Goal: Transaction & Acquisition: Book appointment/travel/reservation

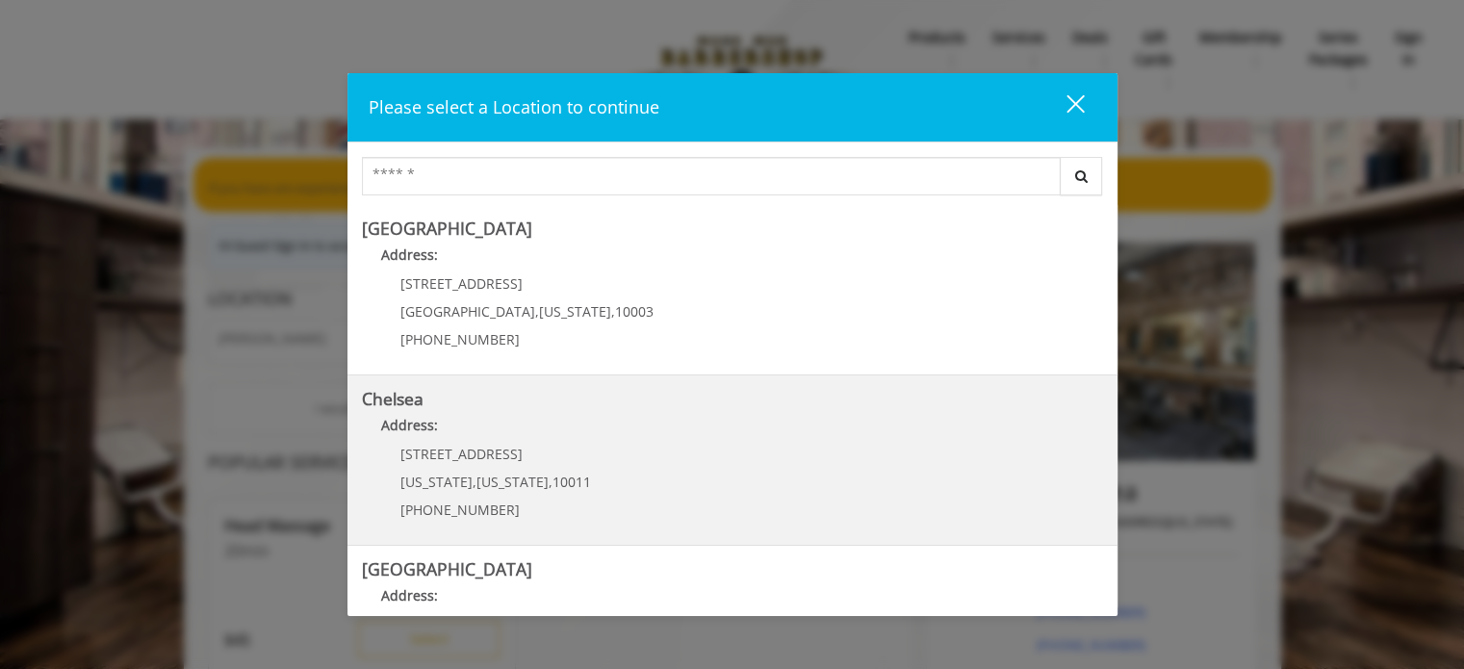
click at [503, 458] on span "169/170 W 23rd St" at bounding box center [461, 454] width 122 height 18
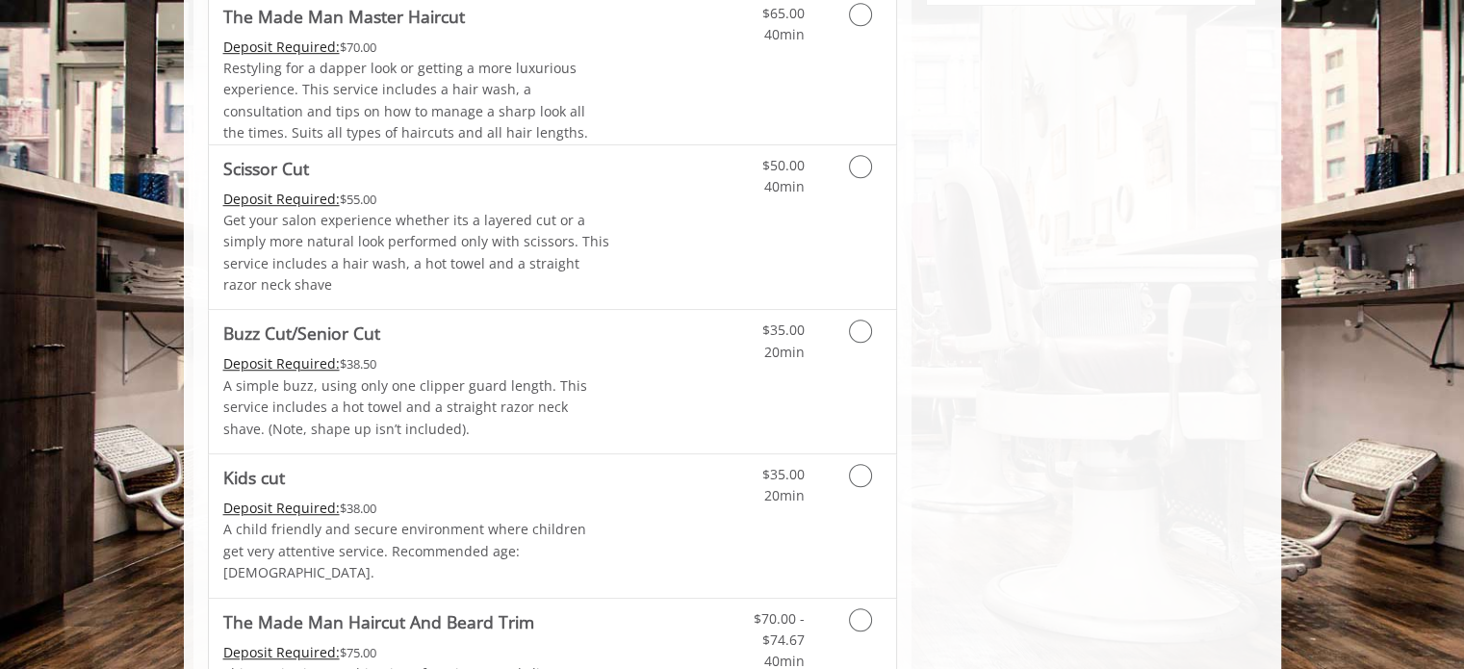
scroll to position [1203, 0]
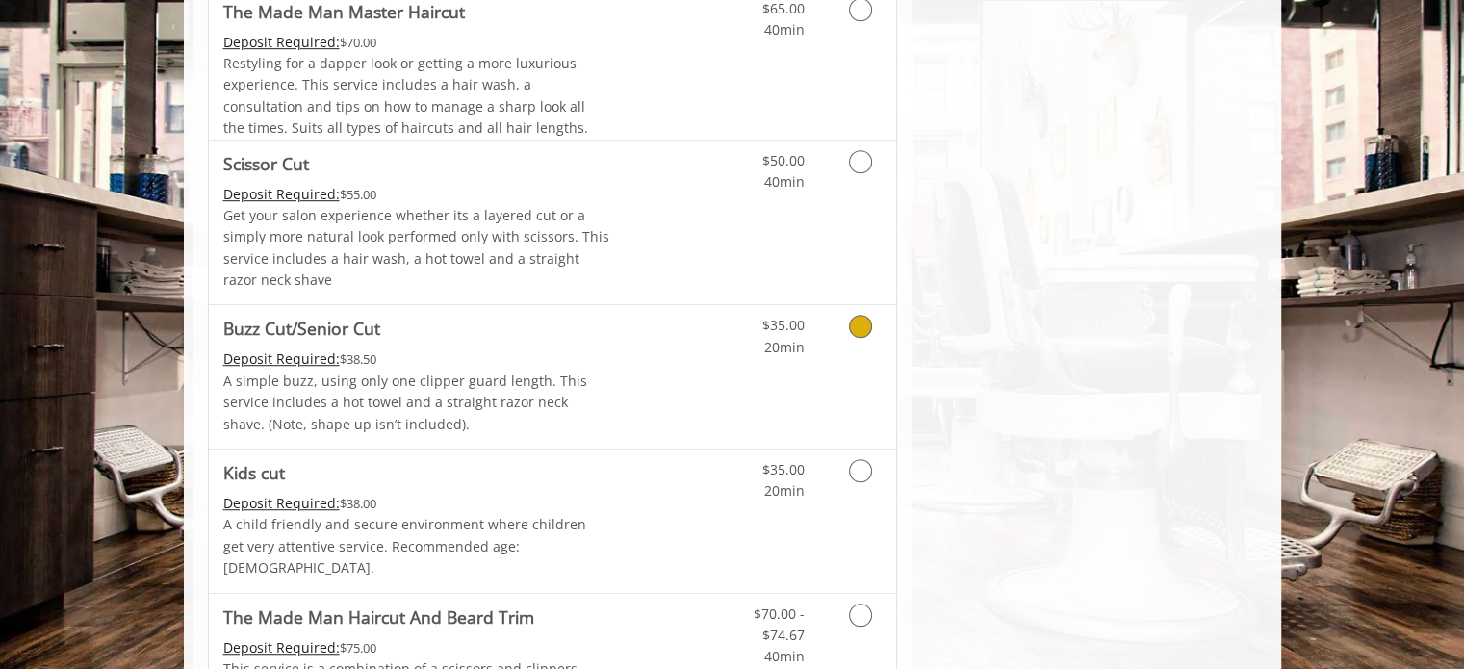
click at [863, 330] on icon "Grooming services" at bounding box center [860, 326] width 23 height 23
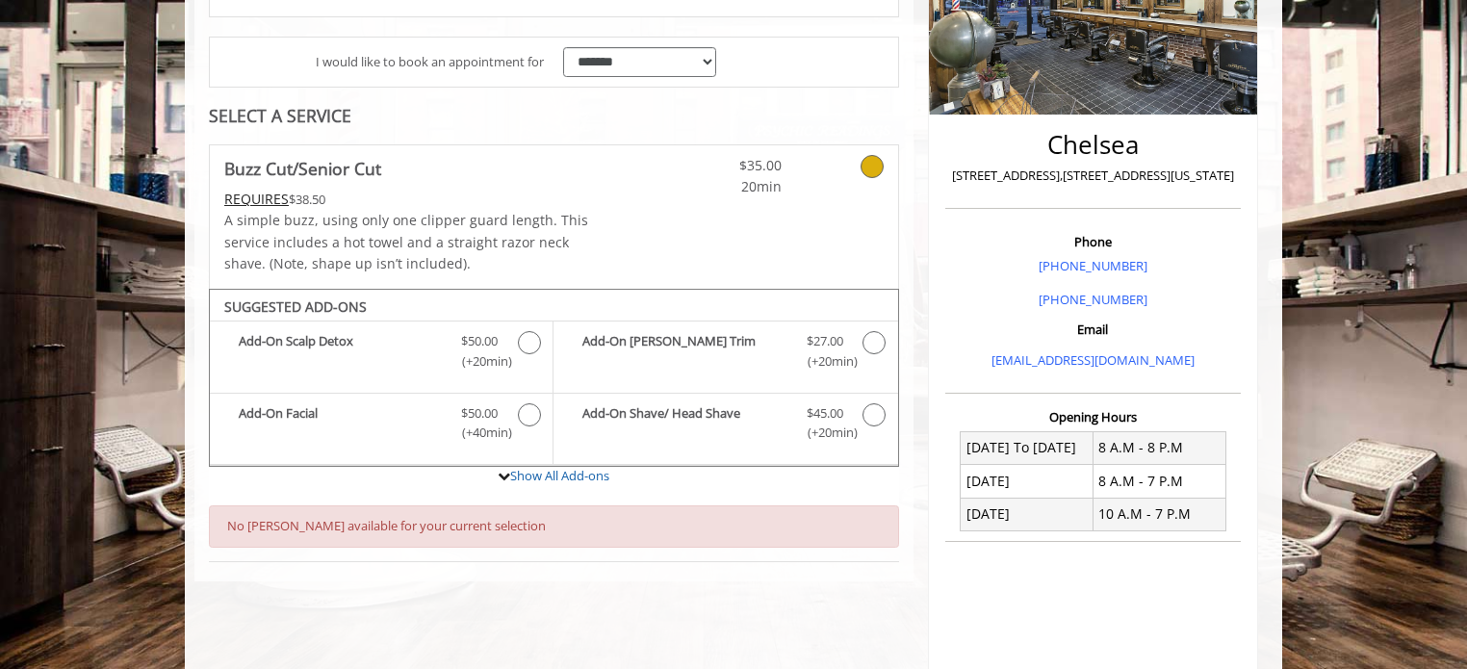
scroll to position [350, 0]
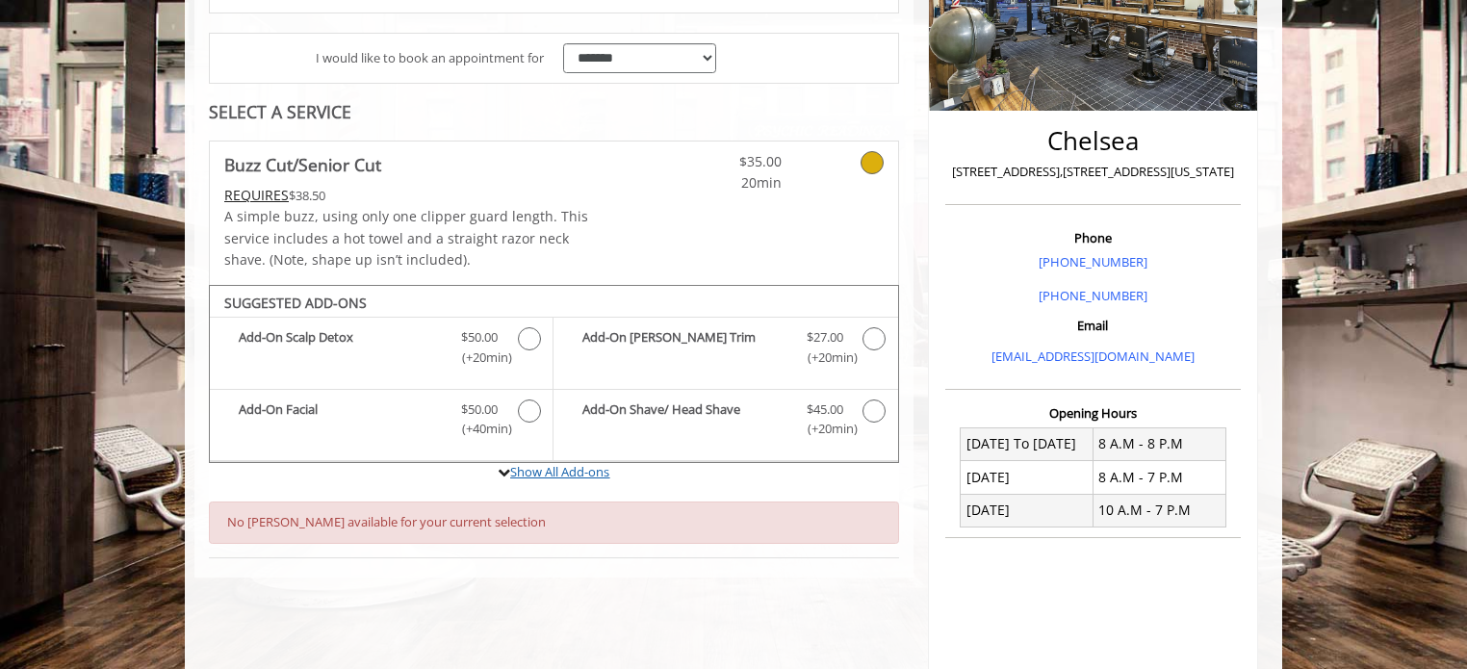
click at [519, 469] on link "Show All Add-ons" at bounding box center [559, 471] width 99 height 17
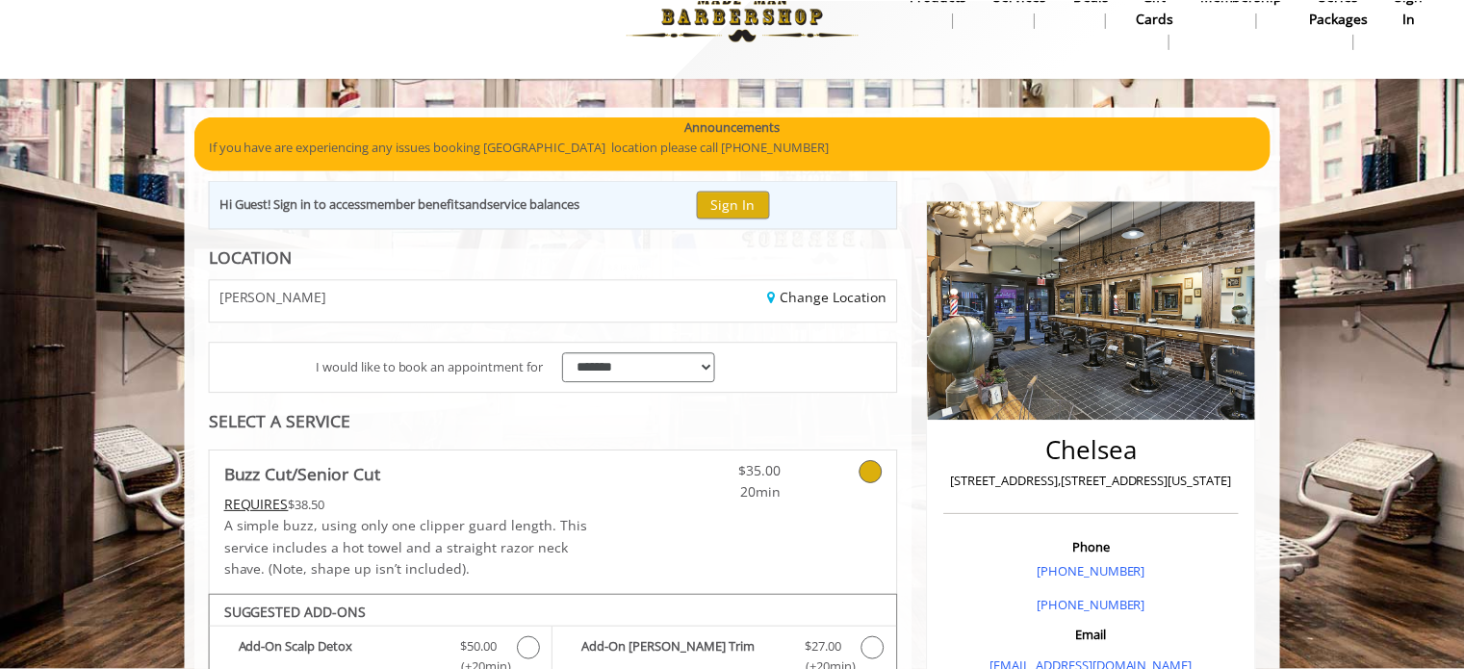
scroll to position [38, 0]
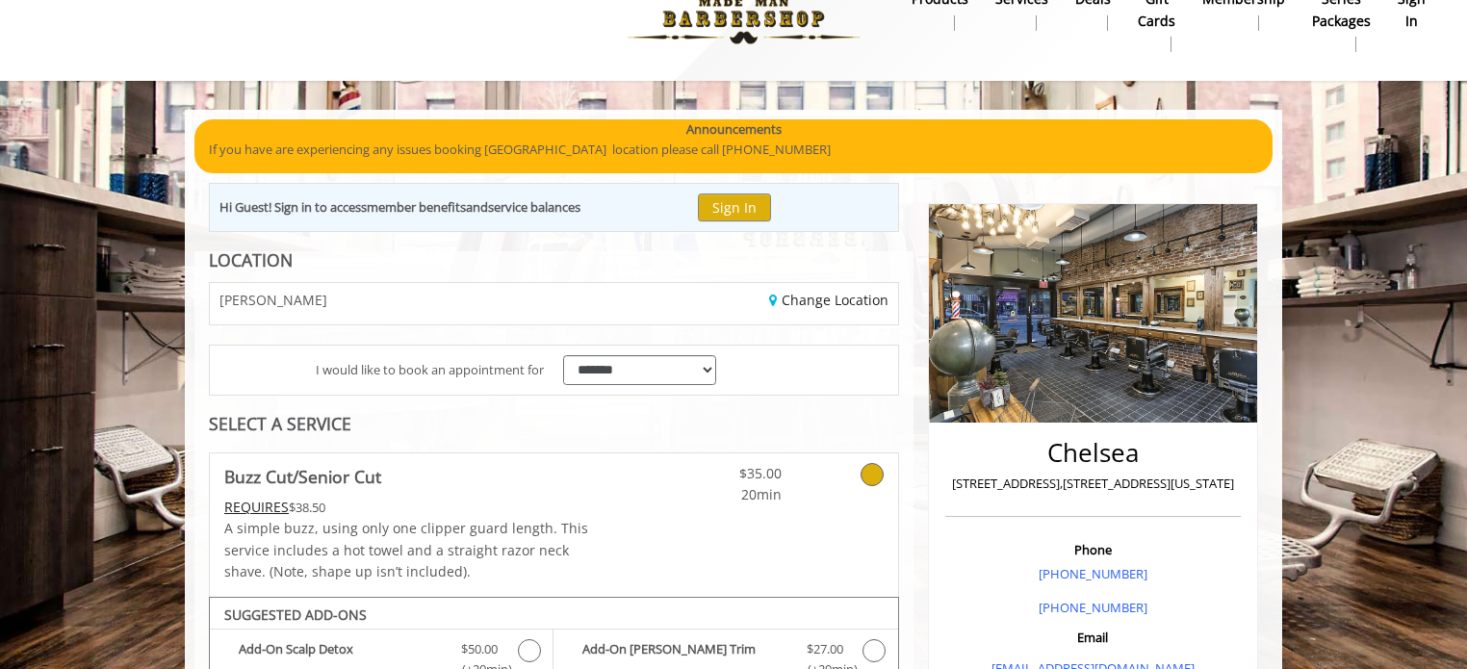
click at [867, 467] on icon at bounding box center [871, 474] width 23 height 23
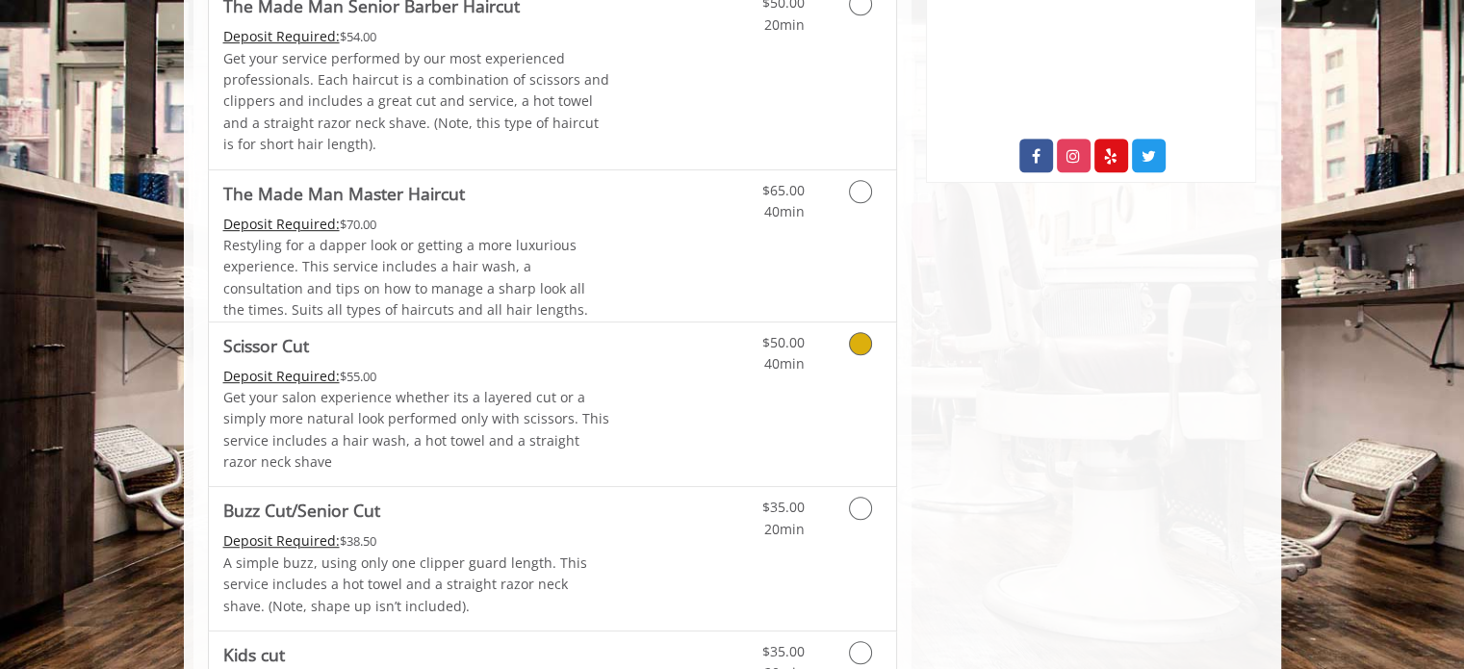
scroll to position [1151, 0]
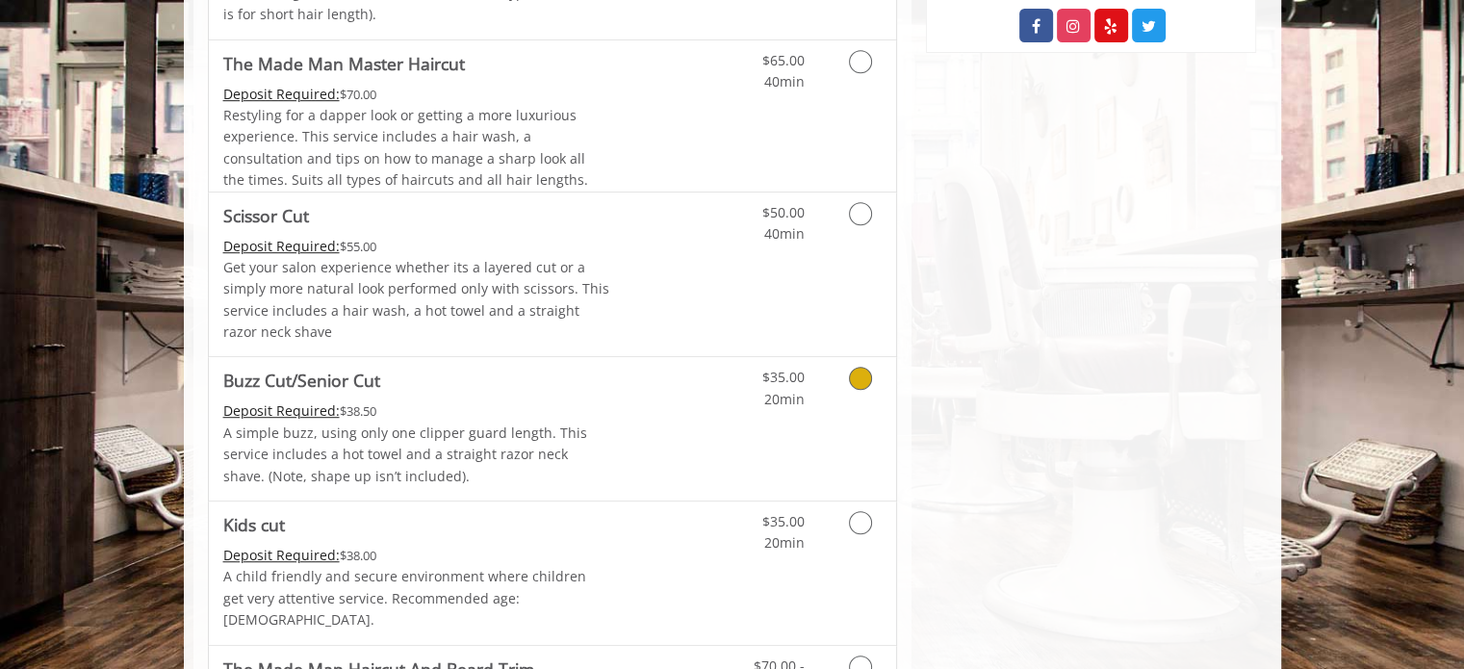
click at [860, 376] on icon "Grooming services" at bounding box center [860, 378] width 23 height 23
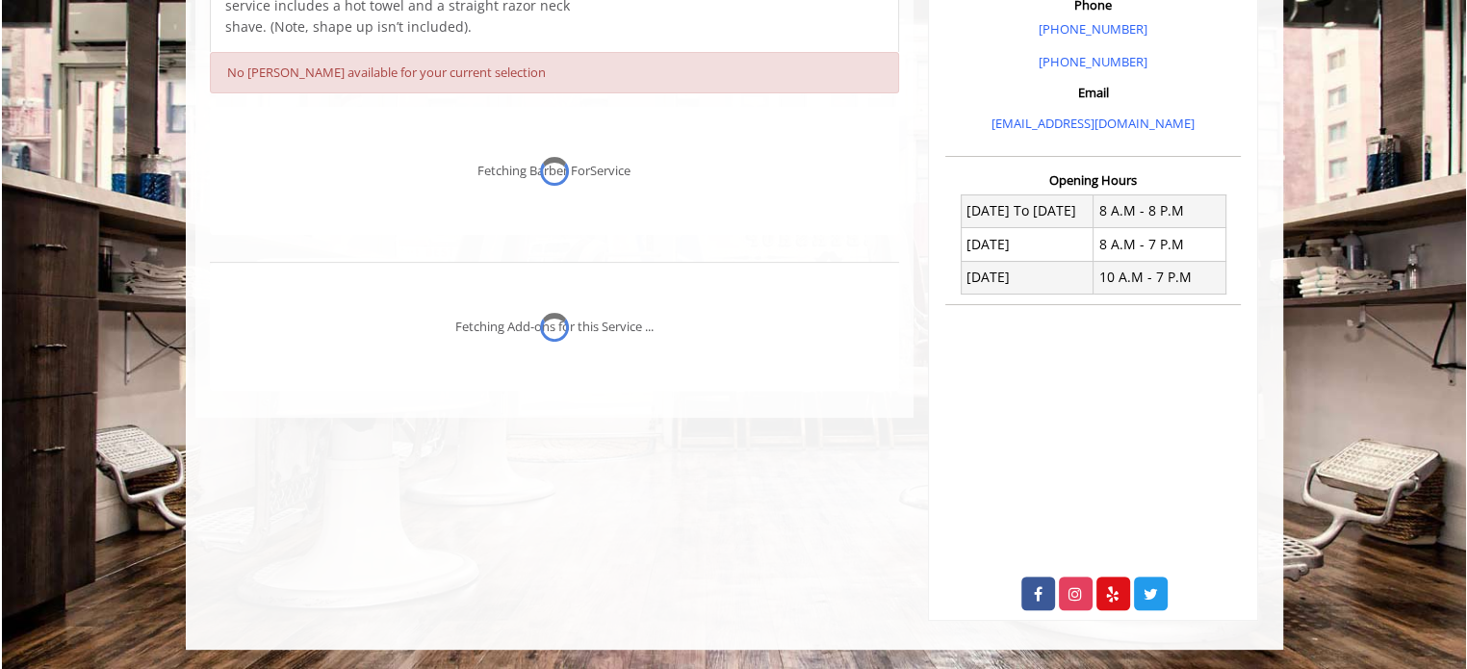
scroll to position [581, 0]
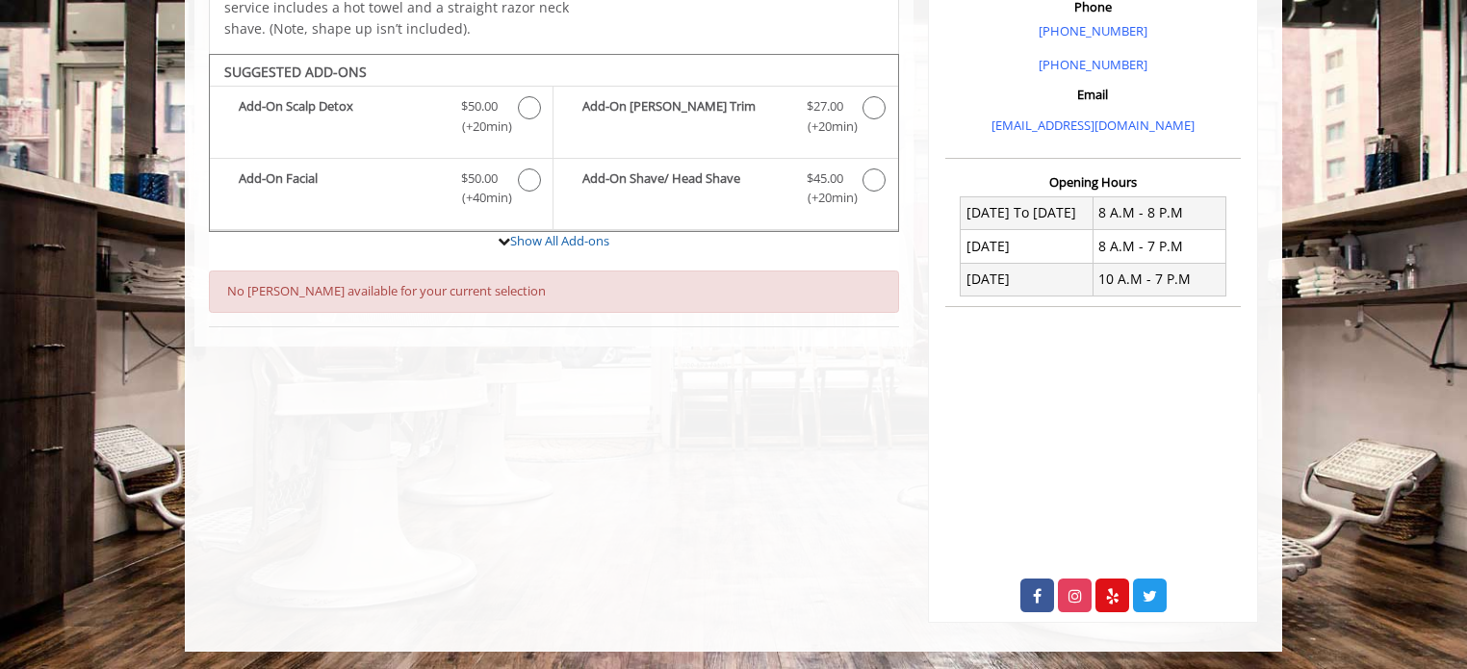
click at [677, 301] on div "No [PERSON_NAME] available for your current selection" at bounding box center [554, 291] width 690 height 42
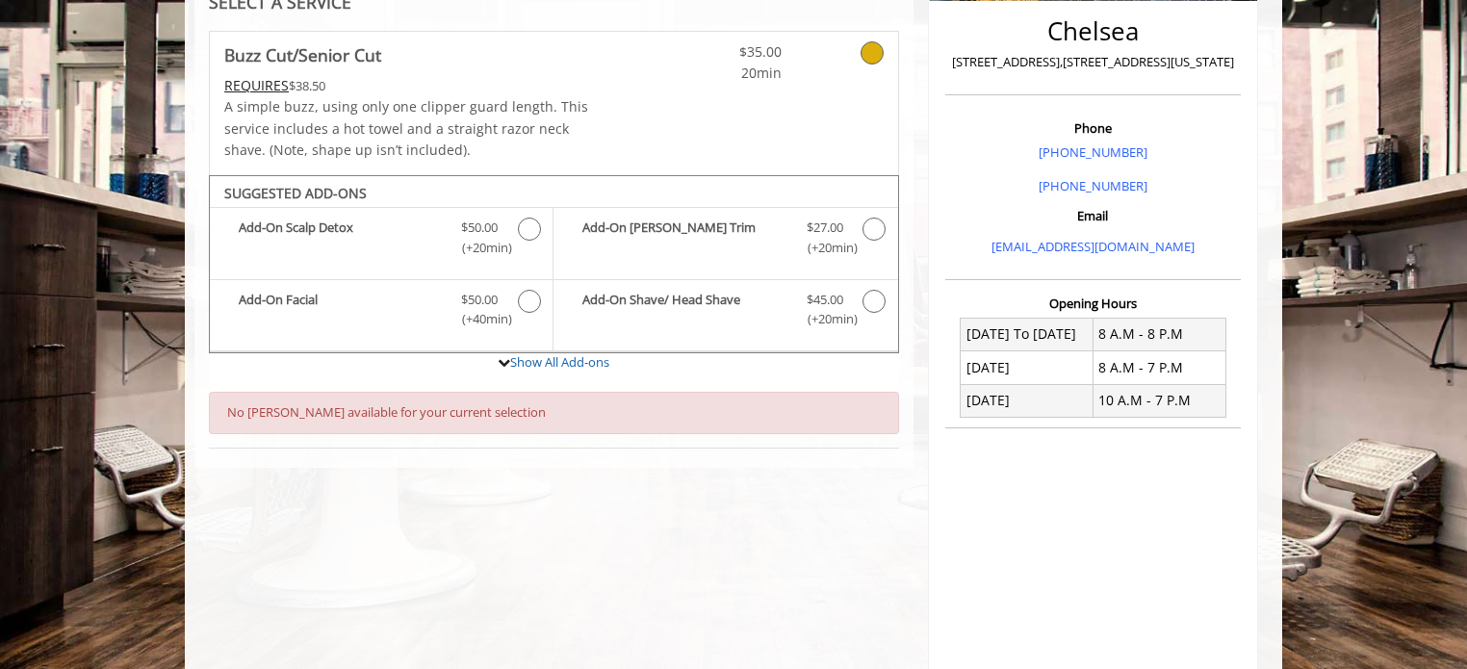
scroll to position [483, 0]
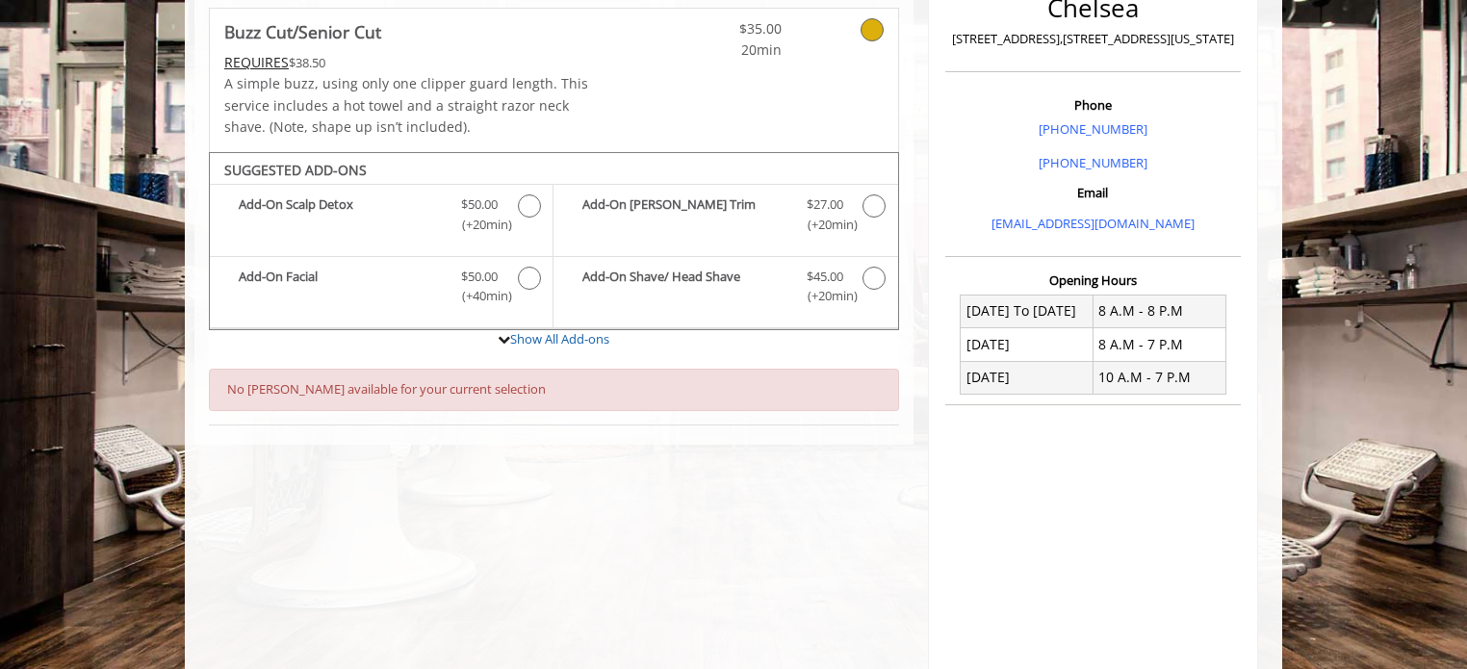
click at [867, 25] on icon at bounding box center [871, 29] width 23 height 23
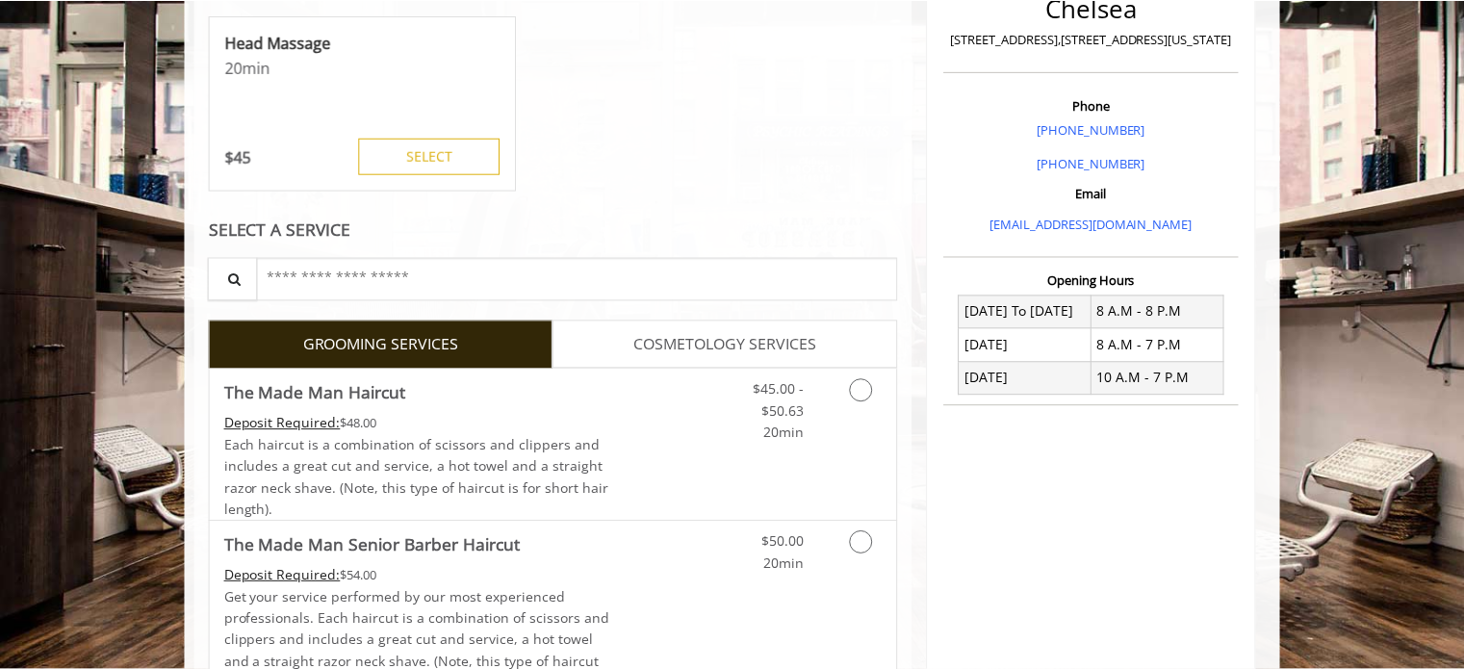
scroll to position [3227, 0]
